Goal: Task Accomplishment & Management: Use online tool/utility

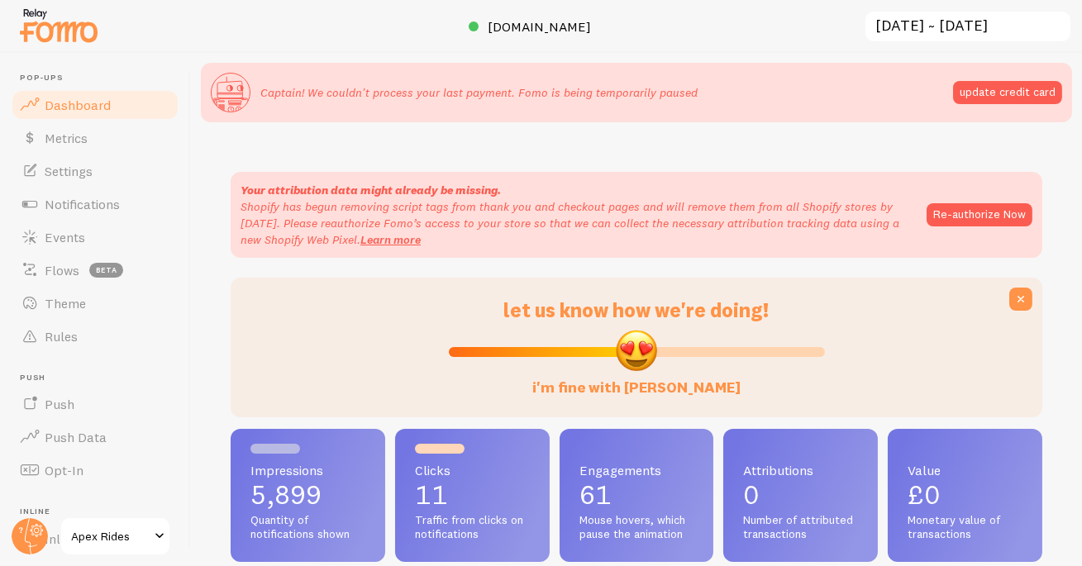
scroll to position [434, 811]
click at [116, 207] on span "Notifications" at bounding box center [82, 204] width 75 height 17
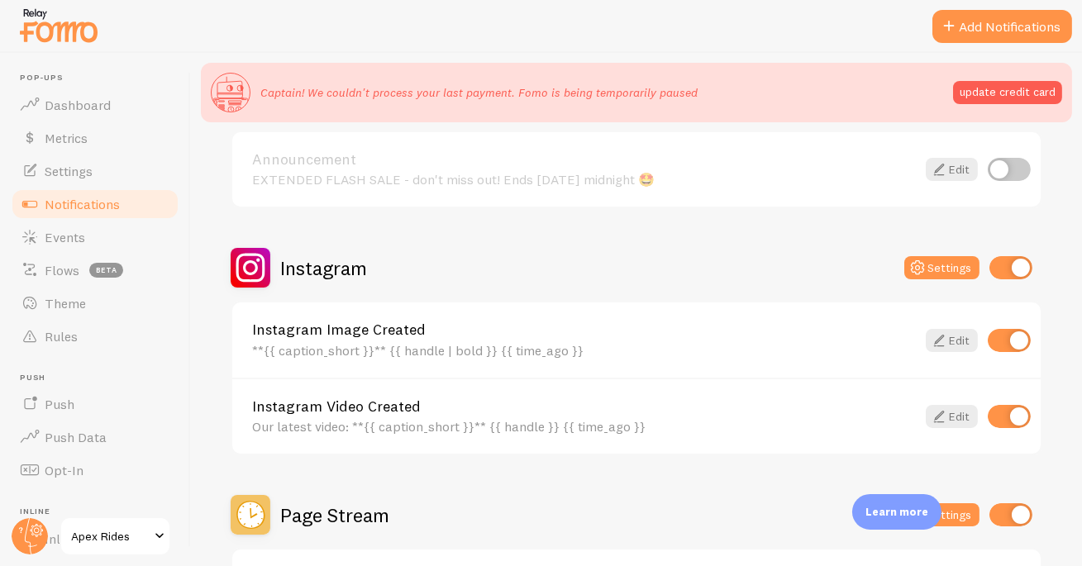
scroll to position [656, 0]
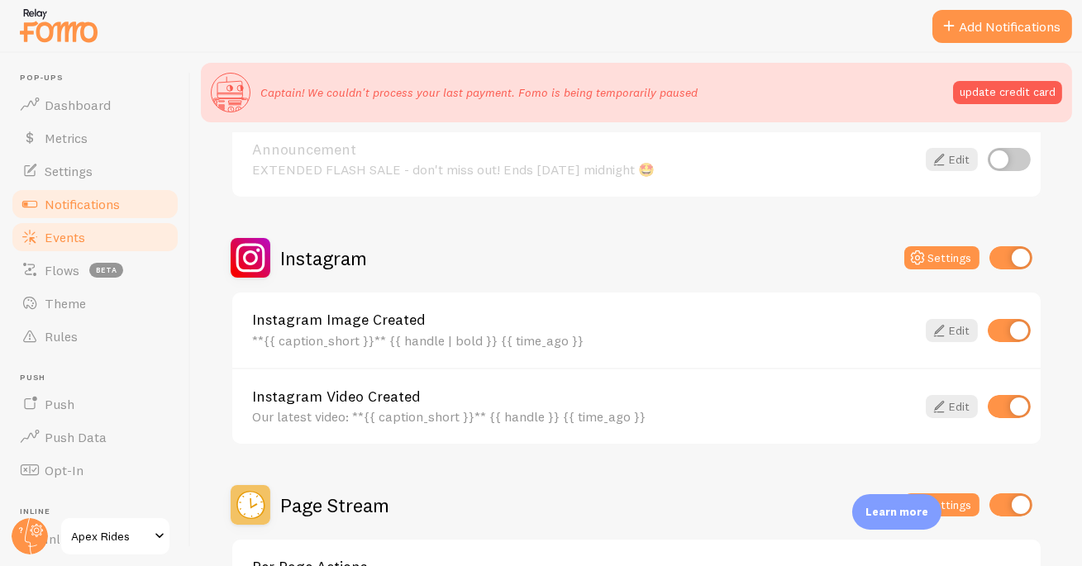
click at [92, 242] on link "Events" at bounding box center [95, 237] width 170 height 33
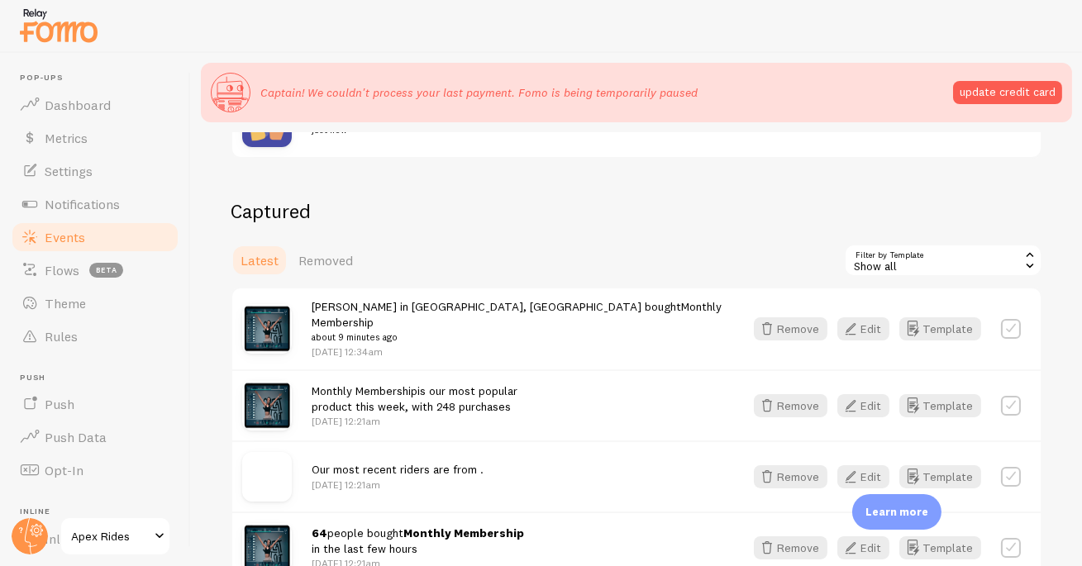
scroll to position [387, 0]
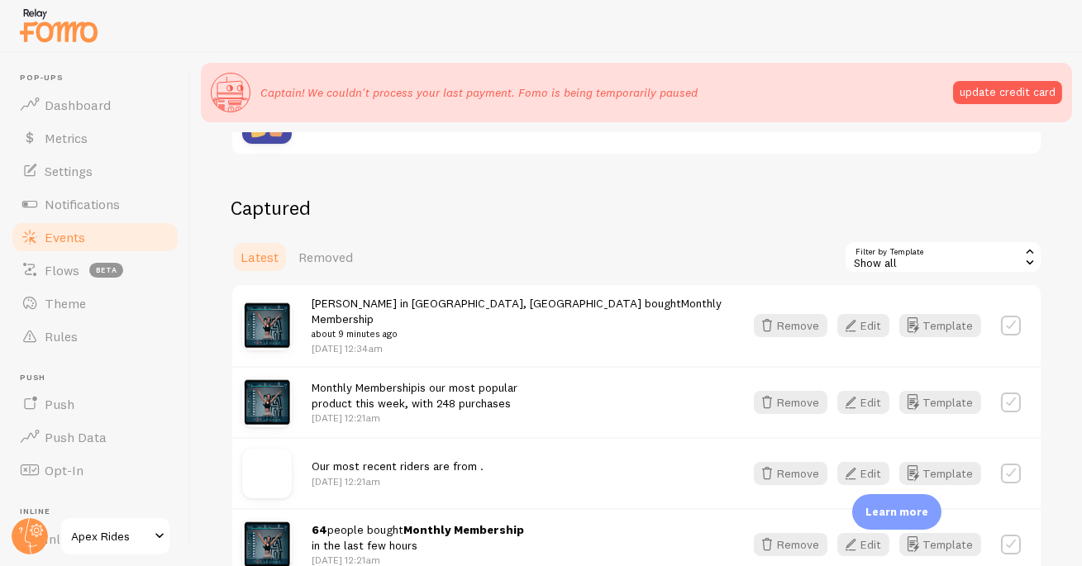
click at [916, 267] on div "Show all" at bounding box center [943, 256] width 198 height 33
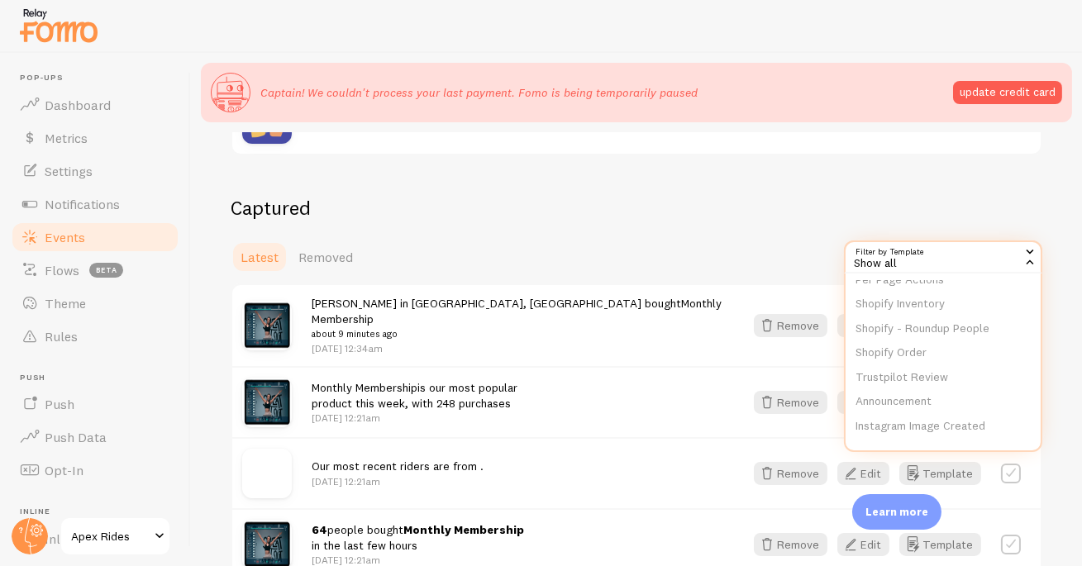
scroll to position [273, 0]
click at [939, 412] on li "Instagram Video Created" at bounding box center [942, 424] width 195 height 25
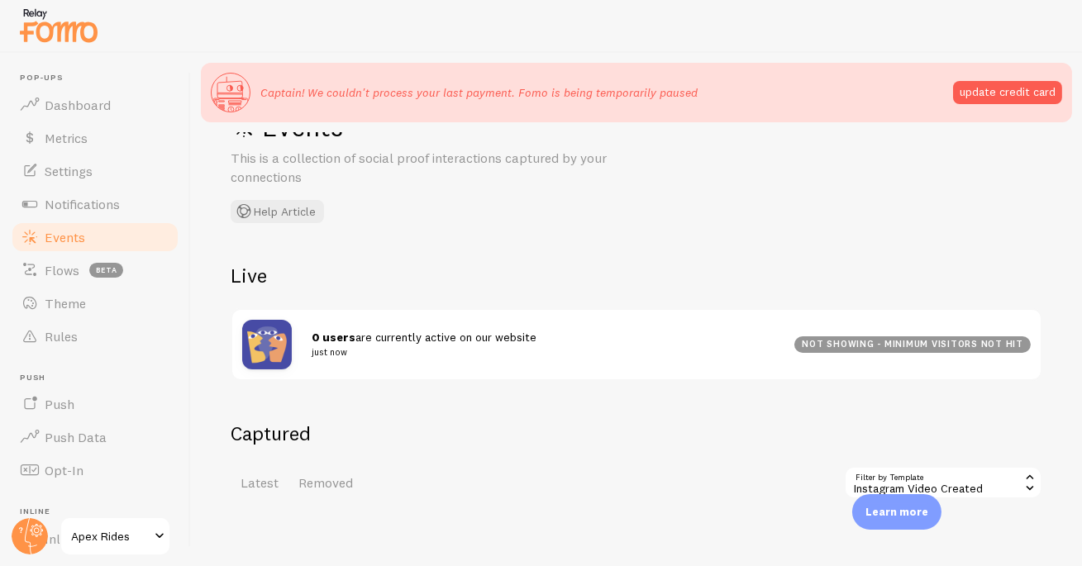
scroll to position [192, 0]
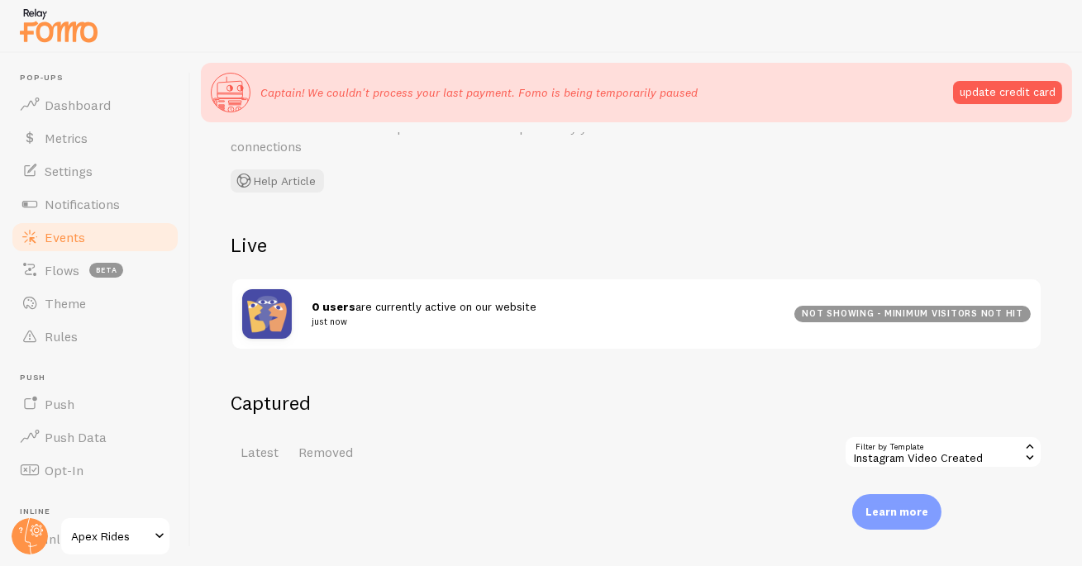
click at [890, 448] on div "Instagram Video Created" at bounding box center [943, 451] width 198 height 33
click at [973, 513] on li "Active visitors" at bounding box center [942, 521] width 195 height 25
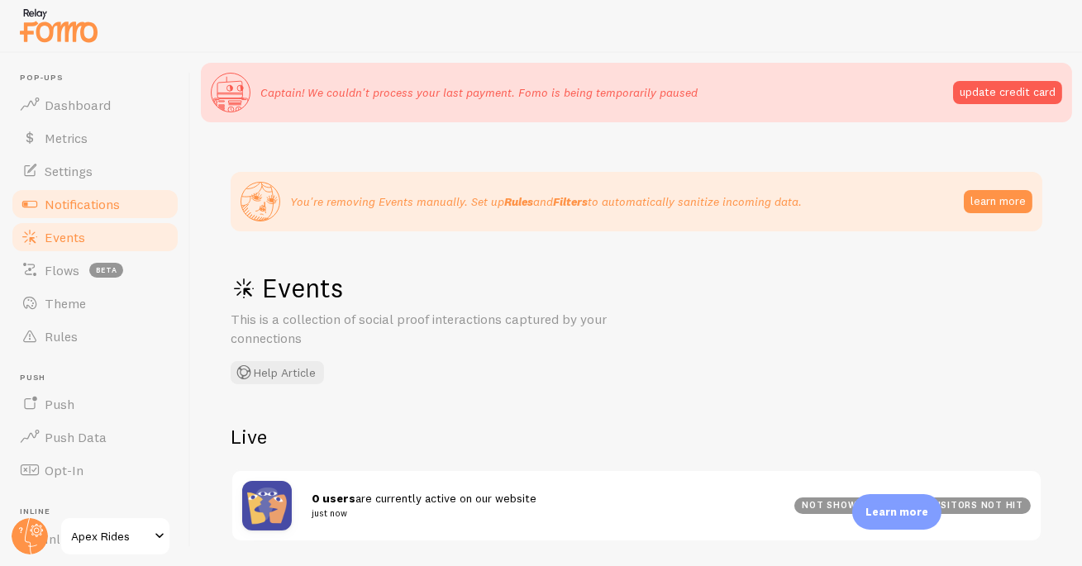
click at [123, 202] on link "Notifications" at bounding box center [95, 204] width 170 height 33
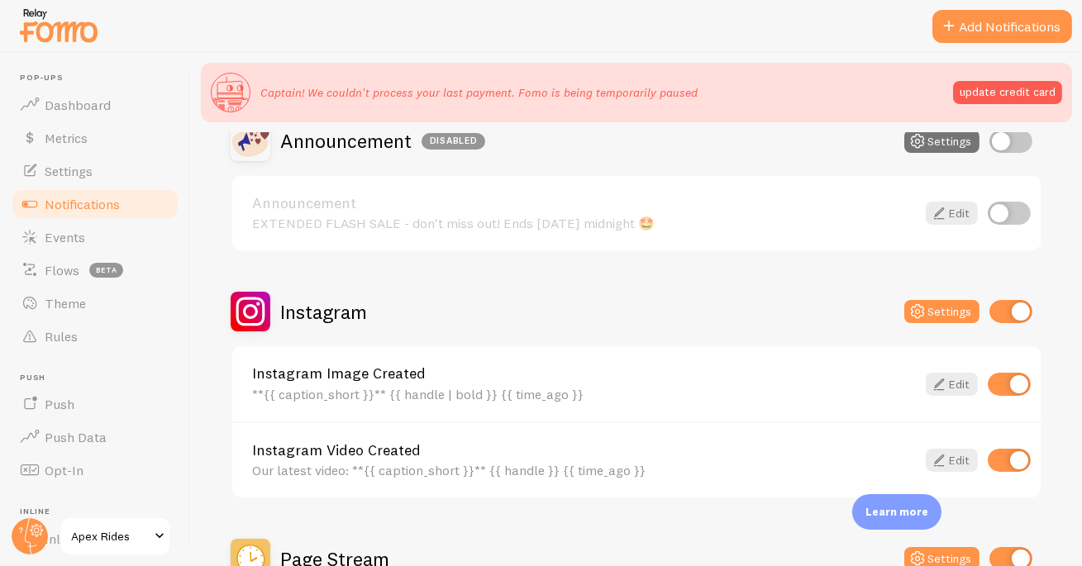
scroll to position [604, 0]
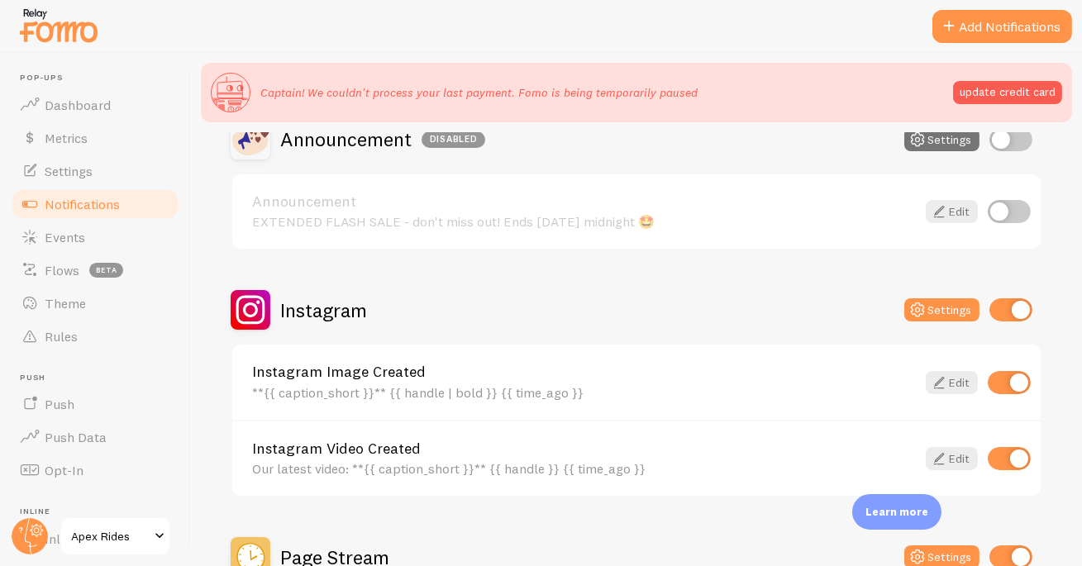
click at [912, 320] on div "Instagram Settings" at bounding box center [636, 310] width 811 height 40
click at [913, 312] on icon at bounding box center [917, 310] width 20 height 20
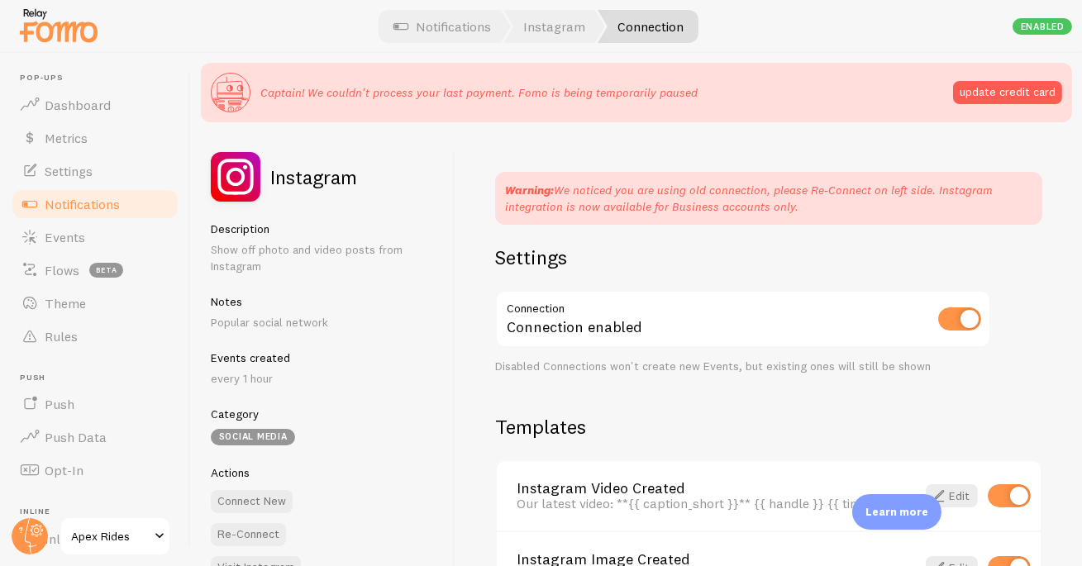
scroll to position [36, 0]
